Goal: Communication & Community: Participate in discussion

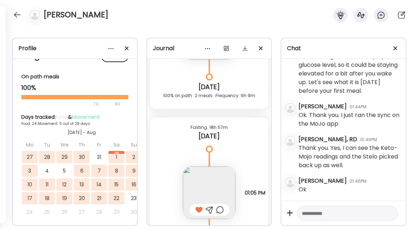
scroll to position [16132, 0]
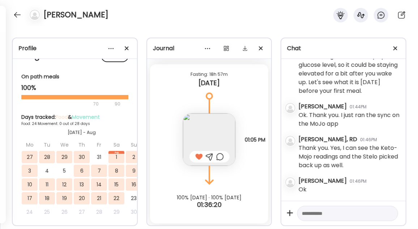
click at [201, 126] on img at bounding box center [209, 139] width 52 height 52
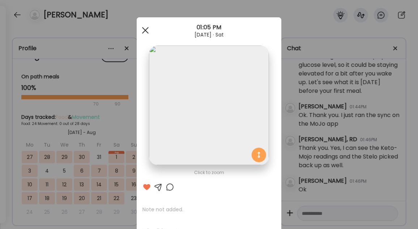
click at [143, 32] on div at bounding box center [145, 30] width 14 height 14
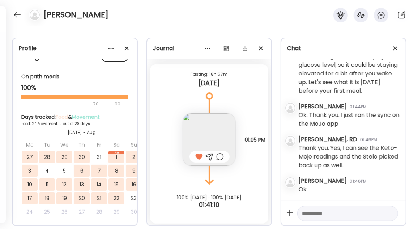
click at [328, 216] on textarea at bounding box center [341, 213] width 78 height 9
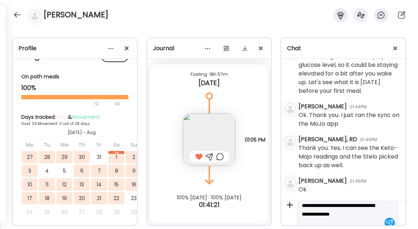
scroll to position [17, 0]
type textarea "**********"
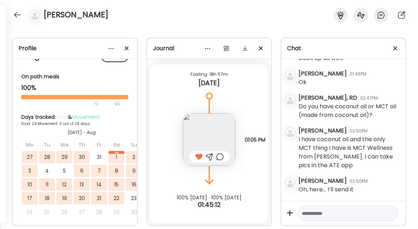
scroll to position [1979, 0]
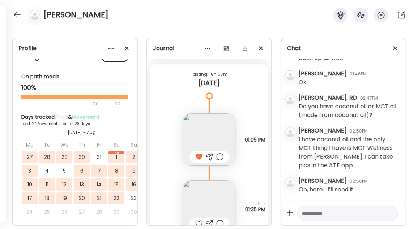
click at [321, 217] on textarea at bounding box center [341, 213] width 78 height 9
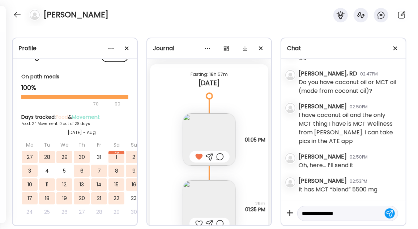
scroll to position [2004, 0]
type textarea "*"
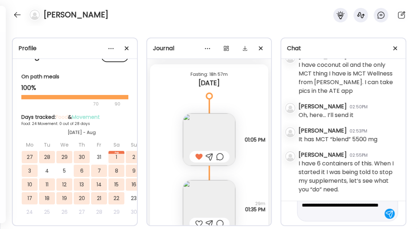
scroll to position [25, 0]
type textarea "**********"
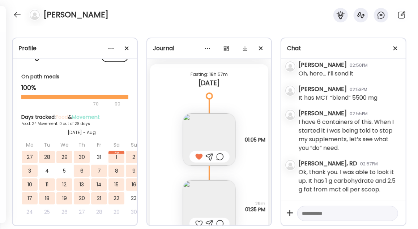
scroll to position [2096, 0]
click at [336, 215] on textarea at bounding box center [341, 213] width 78 height 9
type textarea "*"
type textarea "**********"
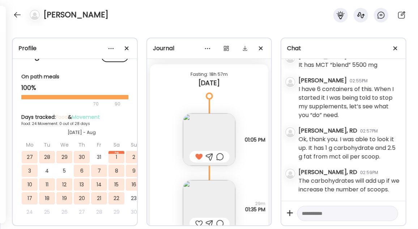
scroll to position [2138, 0]
click at [341, 211] on textarea at bounding box center [341, 213] width 78 height 9
type textarea "*"
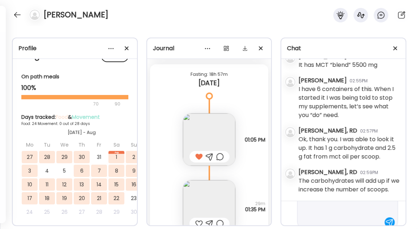
scroll to position [68, 0]
type textarea "**********"
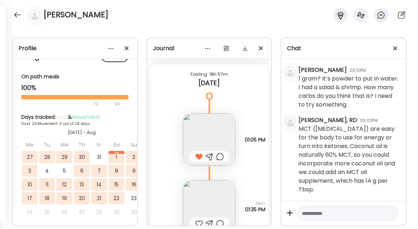
scroll to position [2283, 0]
click at [341, 211] on textarea at bounding box center [341, 213] width 78 height 9
click at [212, 131] on img at bounding box center [209, 139] width 52 height 52
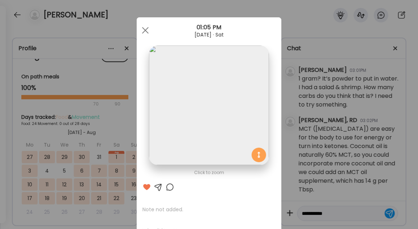
click at [240, 109] on img at bounding box center [209, 106] width 120 height 120
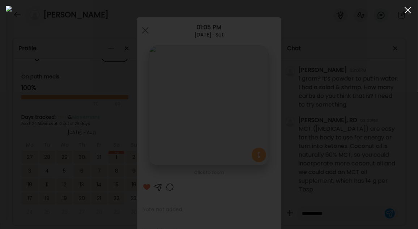
click at [408, 12] on div at bounding box center [407, 10] width 14 height 14
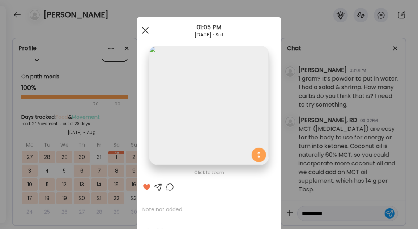
click at [142, 31] on span at bounding box center [145, 30] width 7 height 7
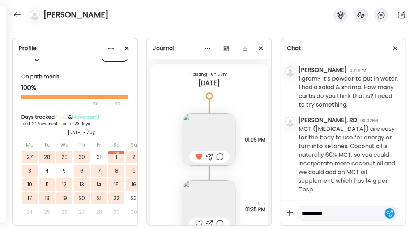
click at [345, 216] on textarea "**********" at bounding box center [341, 213] width 78 height 9
type textarea "*"
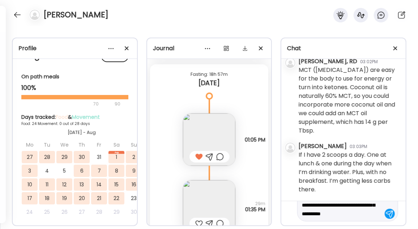
scroll to position [25, 0]
click at [208, 135] on img at bounding box center [209, 139] width 52 height 52
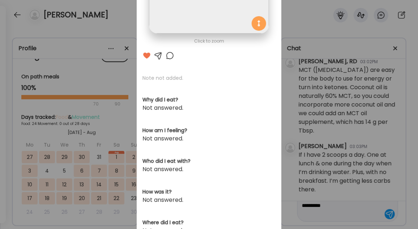
scroll to position [133, 0]
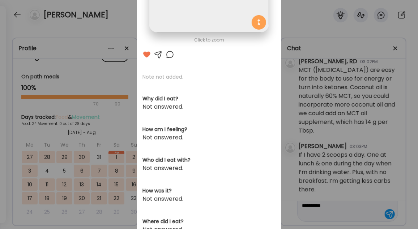
click at [168, 53] on div at bounding box center [169, 54] width 9 height 9
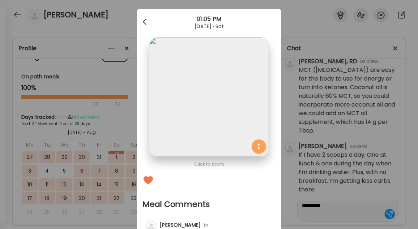
scroll to position [8, 0]
click at [143, 21] on span at bounding box center [145, 22] width 4 height 4
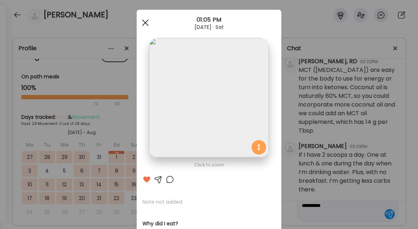
click at [145, 23] on div at bounding box center [145, 23] width 14 height 14
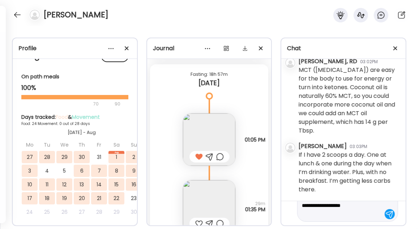
type textarea "**********"
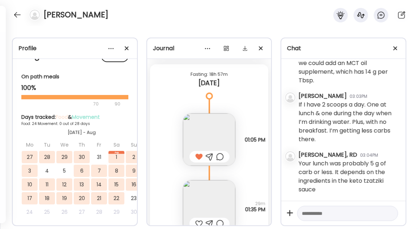
scroll to position [2392, 0]
click at [315, 213] on textarea at bounding box center [341, 213] width 78 height 9
type textarea "*"
type textarea "**********"
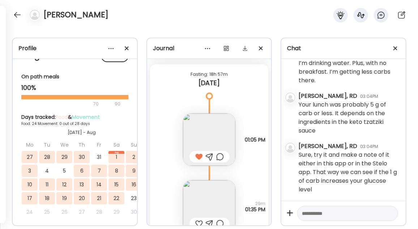
scroll to position [2452, 0]
click at [323, 218] on div at bounding box center [347, 214] width 101 height 16
click at [324, 215] on textarea at bounding box center [341, 213] width 78 height 9
click at [373, 102] on div "Your lunch was probably 5 g of carb or less. It depends on the ingredients in t…" at bounding box center [348, 117] width 101 height 35
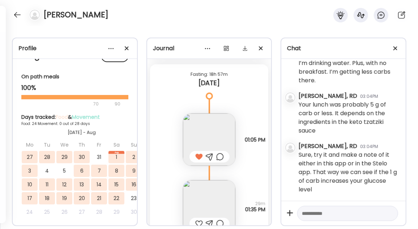
click at [349, 211] on textarea at bounding box center [341, 213] width 78 height 9
type textarea "**********"
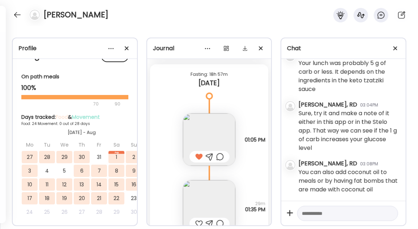
scroll to position [2493, 0]
click at [354, 184] on div "You can also add coconut oil to meals or by having fat bombs that are made with…" at bounding box center [348, 181] width 101 height 26
